Goal: Task Accomplishment & Management: Manage account settings

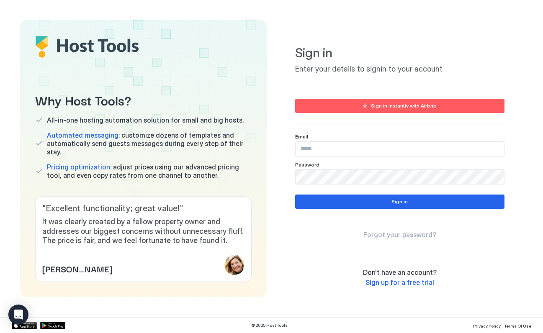
click at [306, 144] on input "Input Field" at bounding box center [400, 149] width 208 height 14
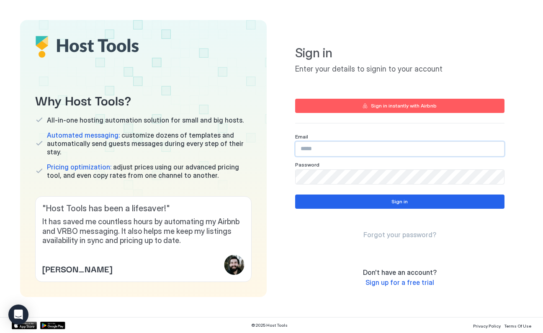
click at [299, 149] on input "Input Field" at bounding box center [400, 149] width 208 height 14
type input "**********"
click at [319, 208] on button "Sign in" at bounding box center [399, 202] width 209 height 14
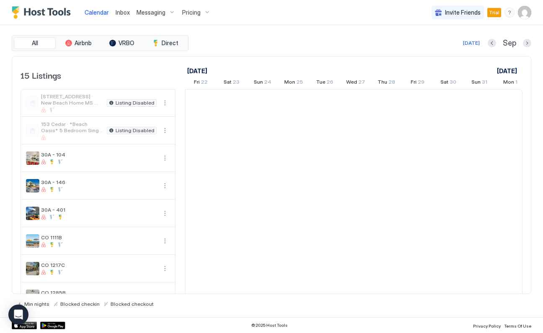
scroll to position [0, 465]
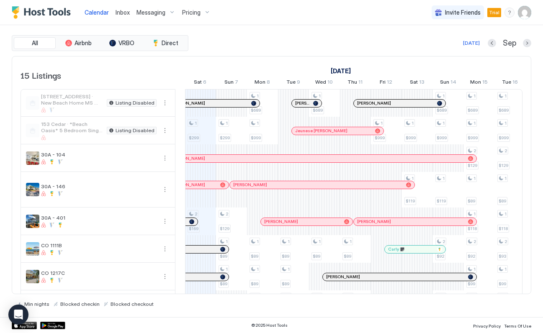
click at [80, 155] on span "30A - 104" at bounding box center [99, 155] width 116 height 6
click at [160, 159] on button "More options" at bounding box center [165, 158] width 10 height 10
click at [133, 168] on span "Messaging" at bounding box center [145, 170] width 27 height 6
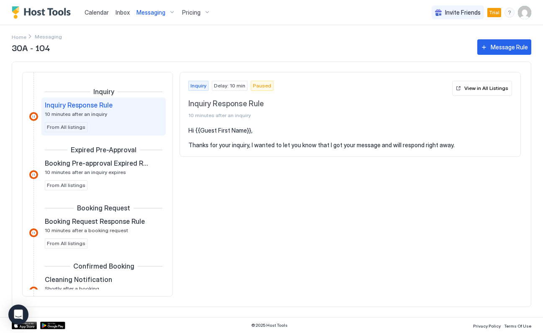
click at [95, 15] on span "Calendar" at bounding box center [97, 12] width 24 height 7
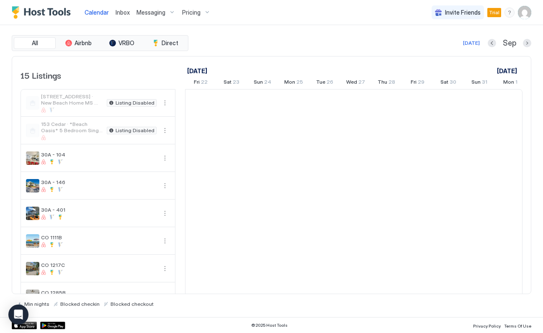
scroll to position [0, 465]
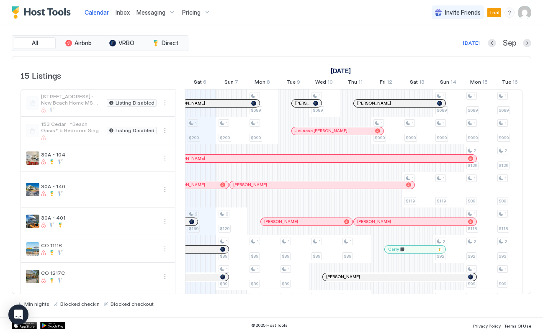
click at [169, 158] on button "More options" at bounding box center [165, 158] width 10 height 10
click at [160, 202] on div "Listing Settings" at bounding box center [145, 196] width 53 height 13
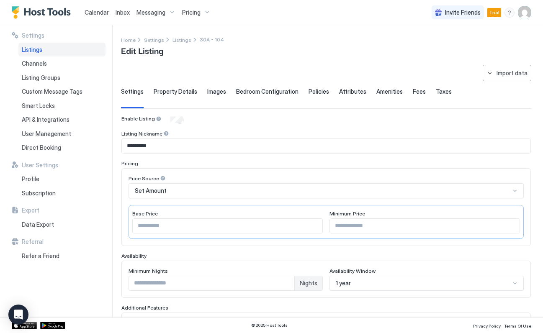
click at [59, 52] on div "Listings" at bounding box center [61, 50] width 87 height 14
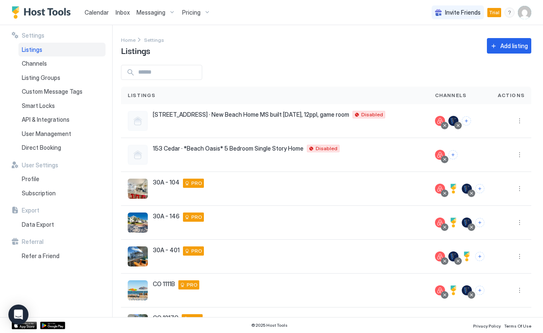
click at [479, 192] on button "Connect channels" at bounding box center [479, 188] width 9 height 9
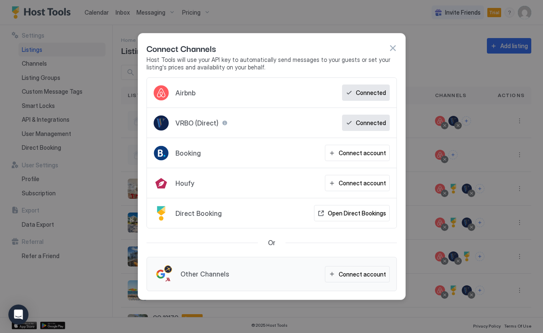
click at [352, 278] on div "Connect account" at bounding box center [362, 274] width 47 height 9
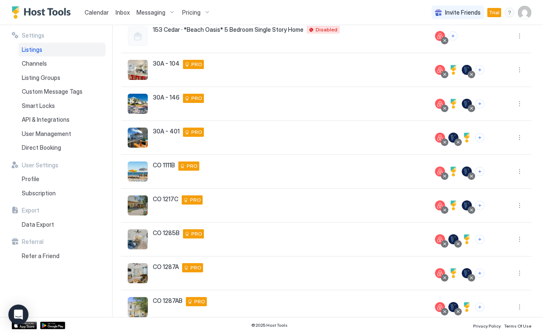
scroll to position [155, 0]
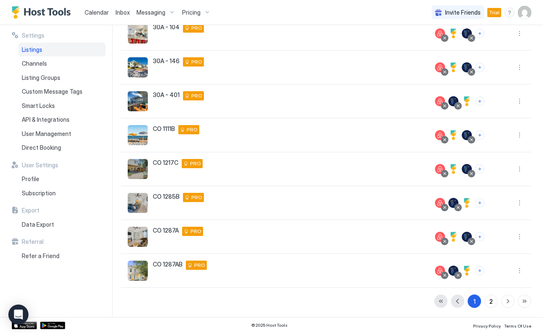
click at [520, 174] on button "More options" at bounding box center [519, 169] width 10 height 10
click at [508, 213] on div "Listing Settings" at bounding box center [497, 207] width 57 height 13
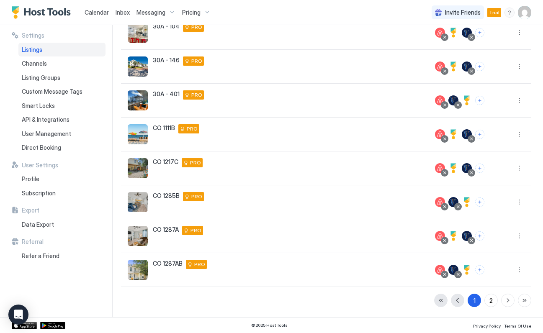
scroll to position [156, 0]
click at [146, 159] on img "listing image" at bounding box center [138, 168] width 20 height 20
click at [228, 96] on div "30A - [STREET_ADDRESS][PERSON_NAME][US_STATE] PRO" at bounding box center [275, 100] width 294 height 20
click at [484, 266] on button "Connect channels" at bounding box center [479, 269] width 9 height 9
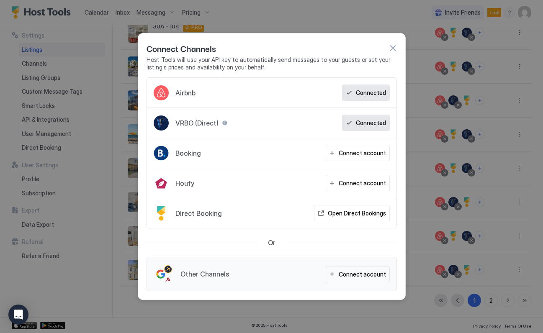
click at [357, 278] on div "Connect account" at bounding box center [362, 274] width 47 height 9
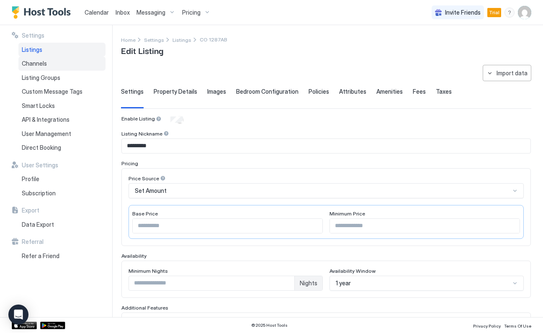
click at [44, 59] on div "Channels" at bounding box center [61, 64] width 87 height 14
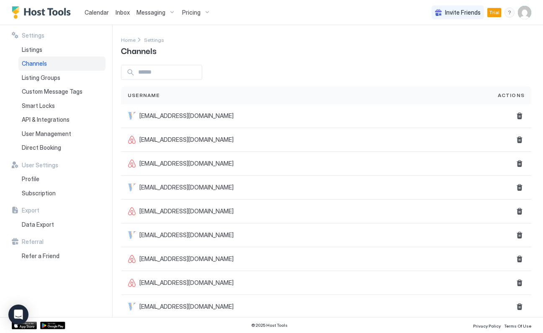
click at [142, 18] on div "Messaging" at bounding box center [156, 12] width 46 height 14
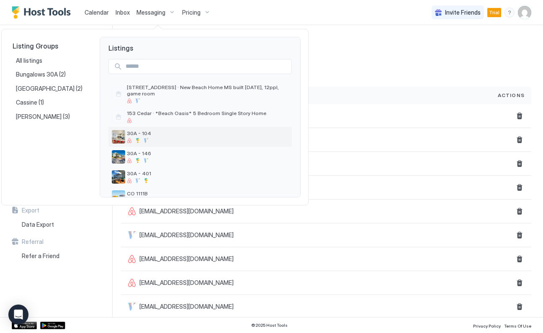
click at [240, 138] on div at bounding box center [208, 140] width 162 height 5
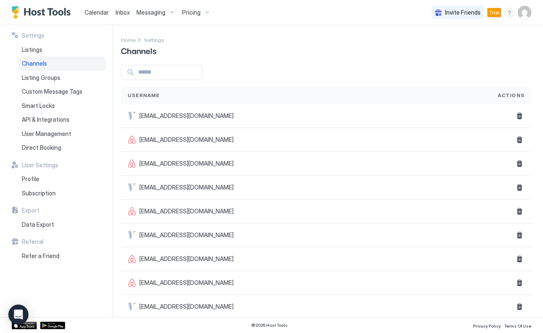
click at [33, 66] on span "Channels" at bounding box center [34, 64] width 25 height 8
click at [32, 66] on span "Channels" at bounding box center [34, 64] width 25 height 8
click at [35, 77] on span "Listing Groups" at bounding box center [41, 78] width 39 height 8
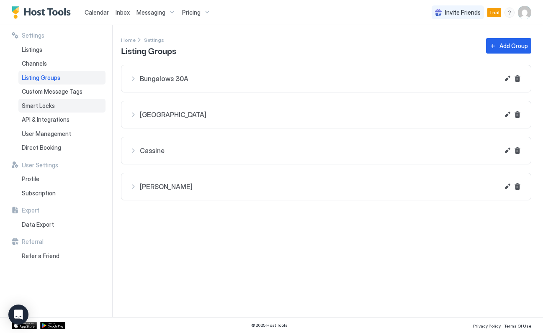
click at [23, 103] on span "Smart Locks" at bounding box center [38, 106] width 33 height 8
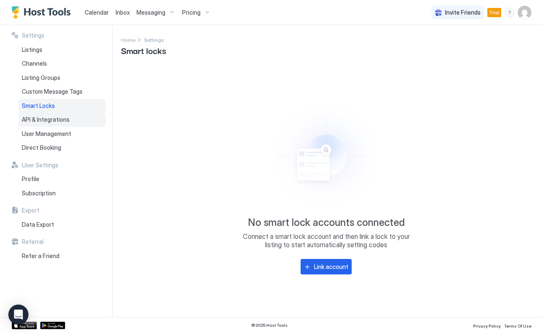
click at [23, 124] on div "API & Integrations" at bounding box center [61, 120] width 87 height 14
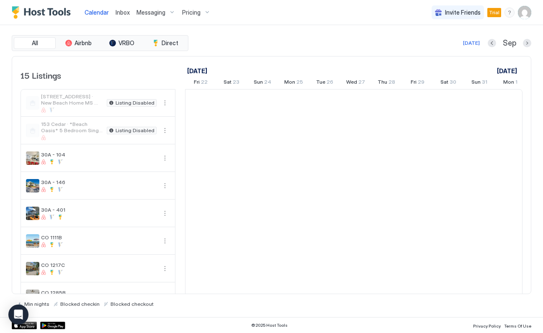
scroll to position [0, 465]
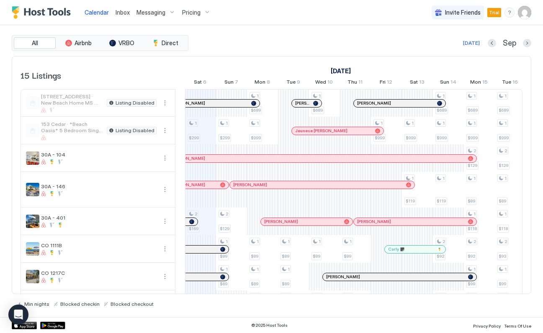
click at [42, 38] on button "All" at bounding box center [35, 43] width 42 height 12
click at [41, 37] on div "All Airbnb VRBO Direct" at bounding box center [100, 43] width 177 height 16
click at [95, 10] on span "Calendar" at bounding box center [97, 12] width 24 height 7
click at [118, 11] on span "Inbox" at bounding box center [123, 12] width 14 height 7
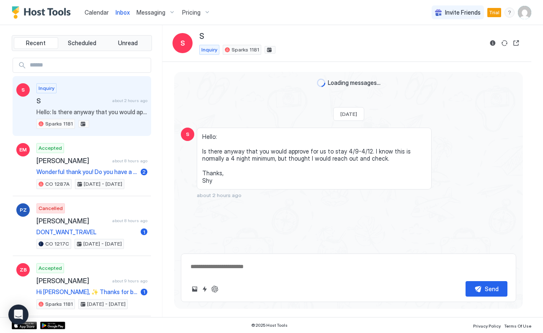
click at [138, 5] on div "Messaging" at bounding box center [156, 12] width 46 height 14
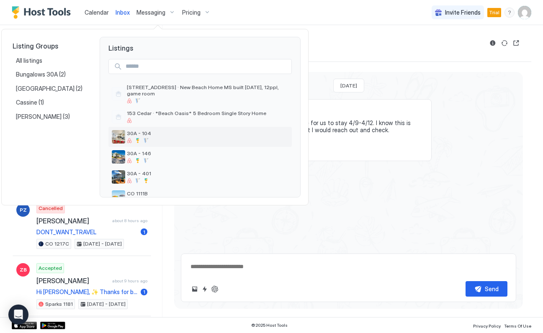
click at [133, 132] on span "30A - 104" at bounding box center [208, 133] width 162 height 6
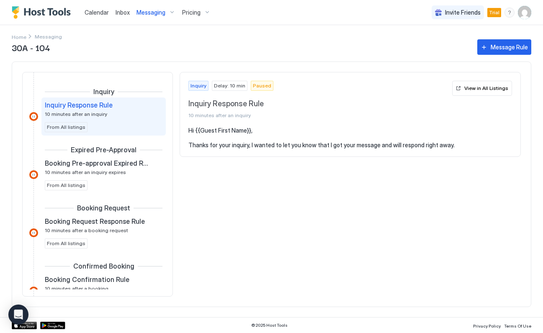
click at [91, 9] on span "Calendar" at bounding box center [97, 12] width 24 height 7
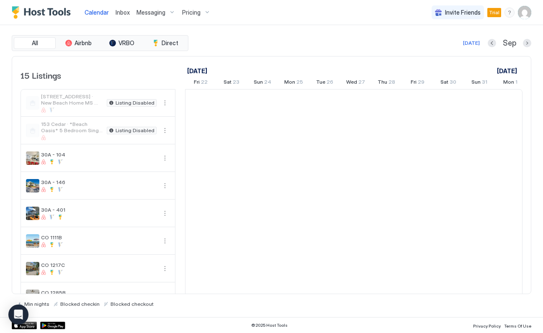
scroll to position [0, 465]
click at [120, 16] on link "Inbox" at bounding box center [123, 12] width 14 height 9
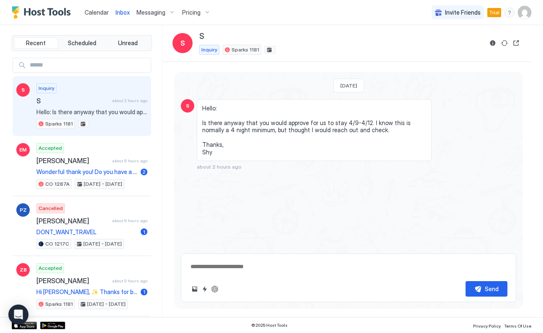
type textarea "*"
click at [87, 12] on span "Calendar" at bounding box center [97, 12] width 24 height 7
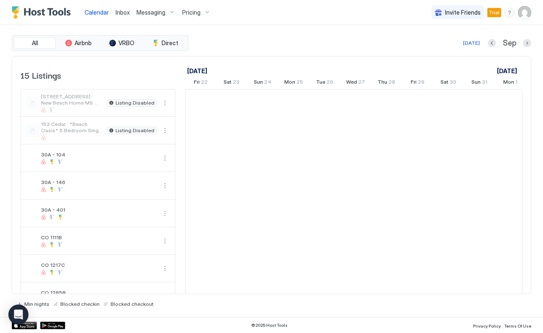
scroll to position [0, 465]
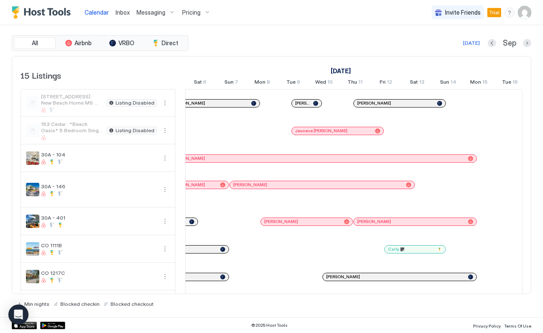
click at [153, 13] on span "Messaging" at bounding box center [150, 13] width 29 height 8
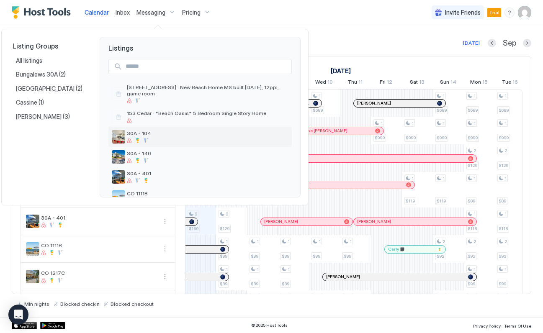
click at [134, 139] on div at bounding box center [208, 140] width 162 height 5
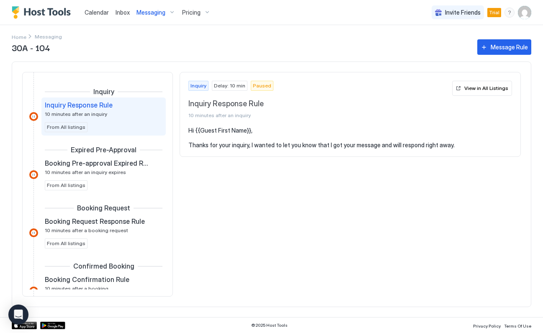
click at [97, 15] on span "Calendar" at bounding box center [97, 12] width 24 height 7
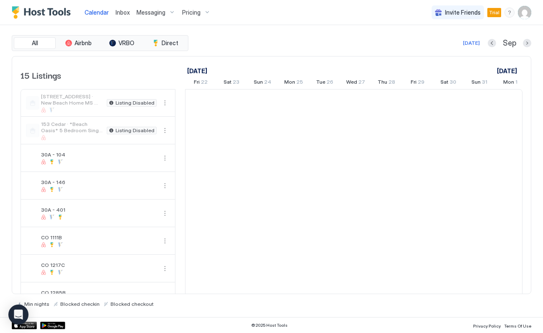
scroll to position [0, 465]
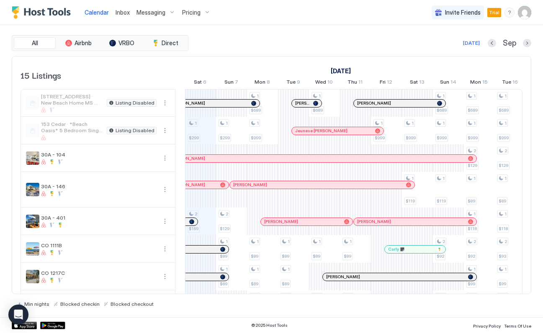
click at [163, 160] on button "More options" at bounding box center [165, 158] width 10 height 10
click at [137, 196] on span "Listing Settings" at bounding box center [150, 196] width 37 height 6
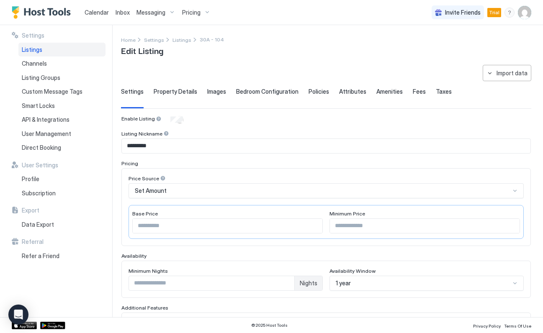
click at [28, 51] on span "Listings" at bounding box center [32, 50] width 21 height 8
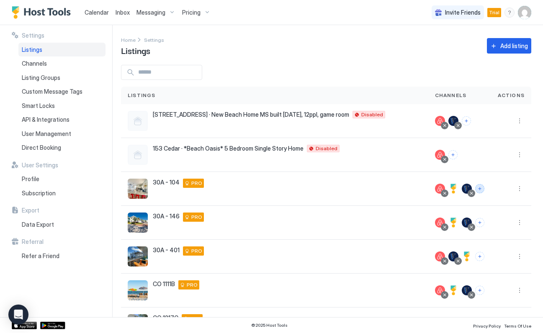
click at [484, 189] on button "Connect channels" at bounding box center [479, 188] width 9 height 9
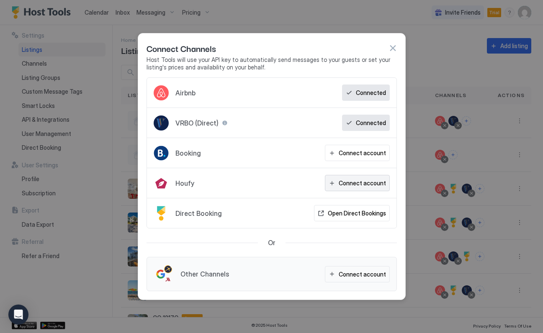
click at [369, 185] on div "Connect account" at bounding box center [362, 183] width 47 height 9
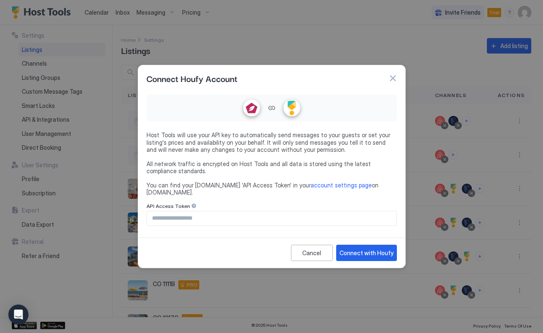
click at [394, 82] on button "button" at bounding box center [392, 78] width 8 height 8
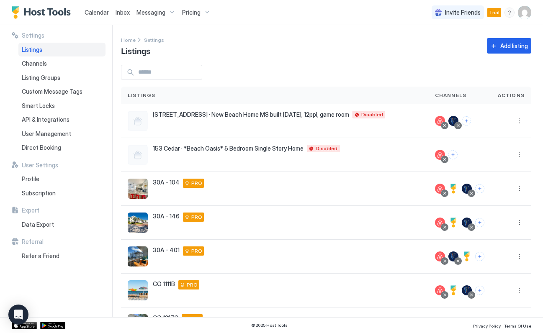
click at [480, 190] on button "Connect channels" at bounding box center [479, 188] width 9 height 9
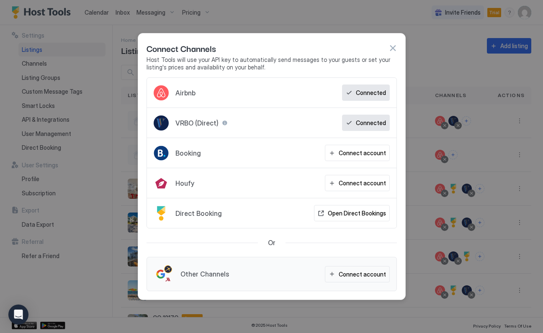
click at [331, 218] on button "Open Direct Bookings" at bounding box center [352, 213] width 76 height 16
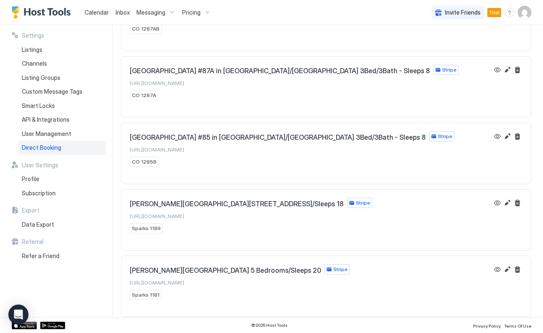
scroll to position [475, 0]
click at [483, 272] on div "Sparks Marina 1181 Lakehouse 5 Bedrooms/Sleeps 20 Stripe https://direct.hosttoo…" at bounding box center [309, 283] width 359 height 36
click at [492, 270] on button "View" at bounding box center [497, 270] width 10 height 10
click at [493, 203] on button "View" at bounding box center [497, 203] width 10 height 10
click at [504, 133] on button "Edit" at bounding box center [507, 136] width 10 height 10
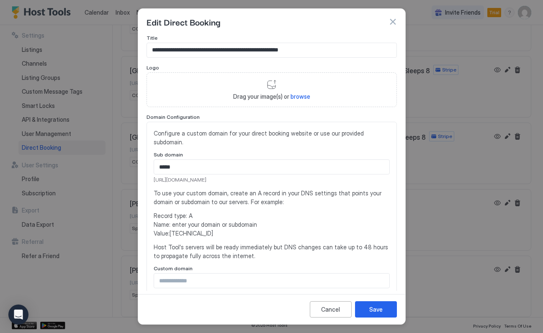
click at [472, 183] on div at bounding box center [271, 166] width 543 height 333
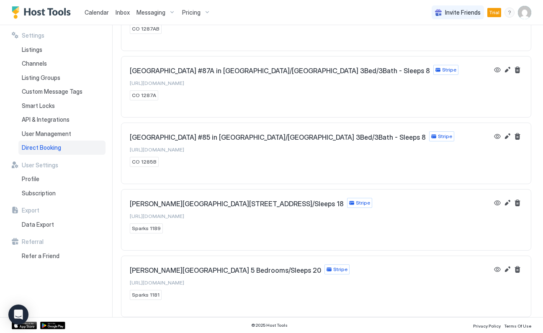
click at [494, 132] on button "View" at bounding box center [497, 136] width 10 height 10
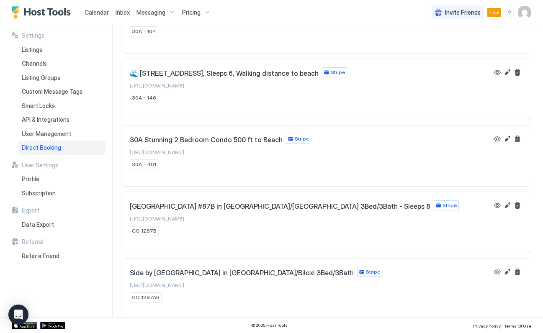
scroll to position [204, 0]
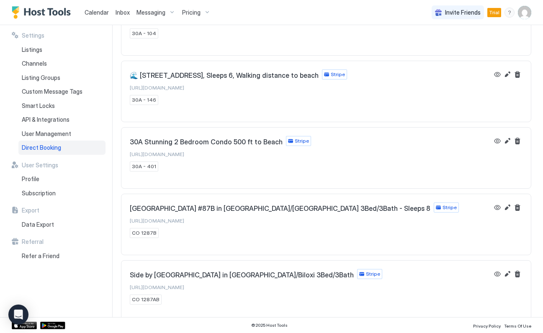
click at [492, 140] on button "View" at bounding box center [497, 141] width 10 height 10
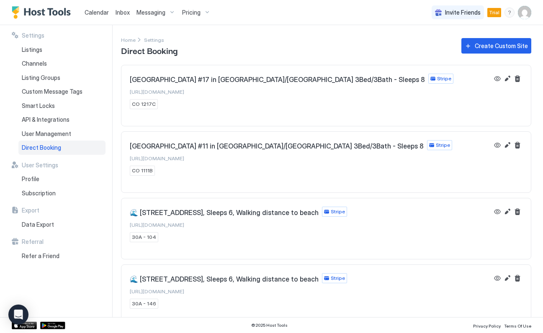
scroll to position [0, 0]
click at [28, 59] on div "Channels" at bounding box center [61, 64] width 87 height 14
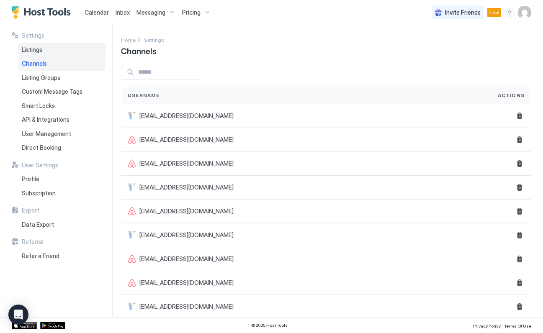
click at [34, 43] on div "Listings" at bounding box center [61, 50] width 87 height 14
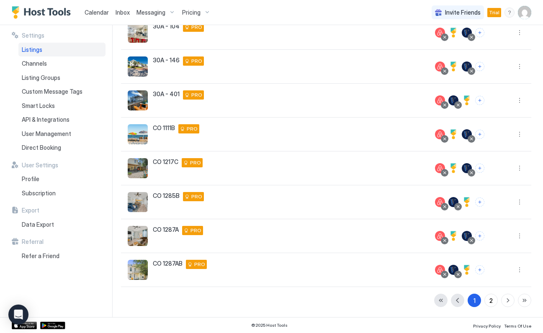
scroll to position [156, 0]
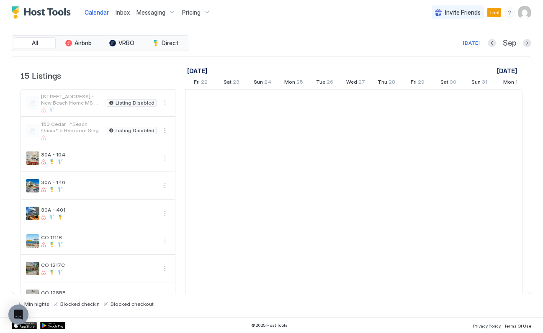
scroll to position [0, 465]
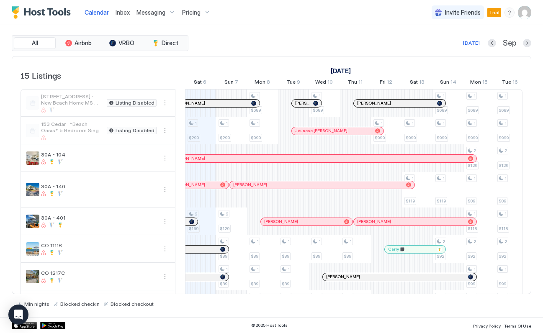
click at [28, 308] on div "All Airbnb VRBO Direct Today Sep 15 Listings August 2025 September 2025 October…" at bounding box center [271, 171] width 519 height 292
click at [21, 313] on icon "Open Intercom Messenger" at bounding box center [18, 315] width 9 height 10
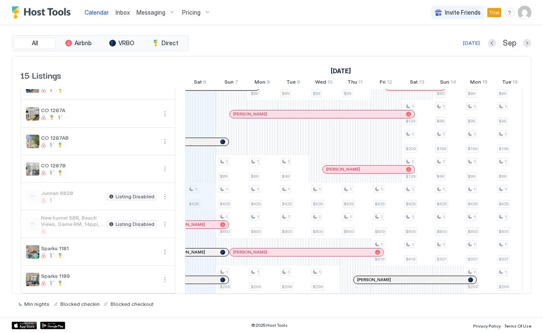
scroll to position [218, 0]
